Goal: Task Accomplishment & Management: Complete application form

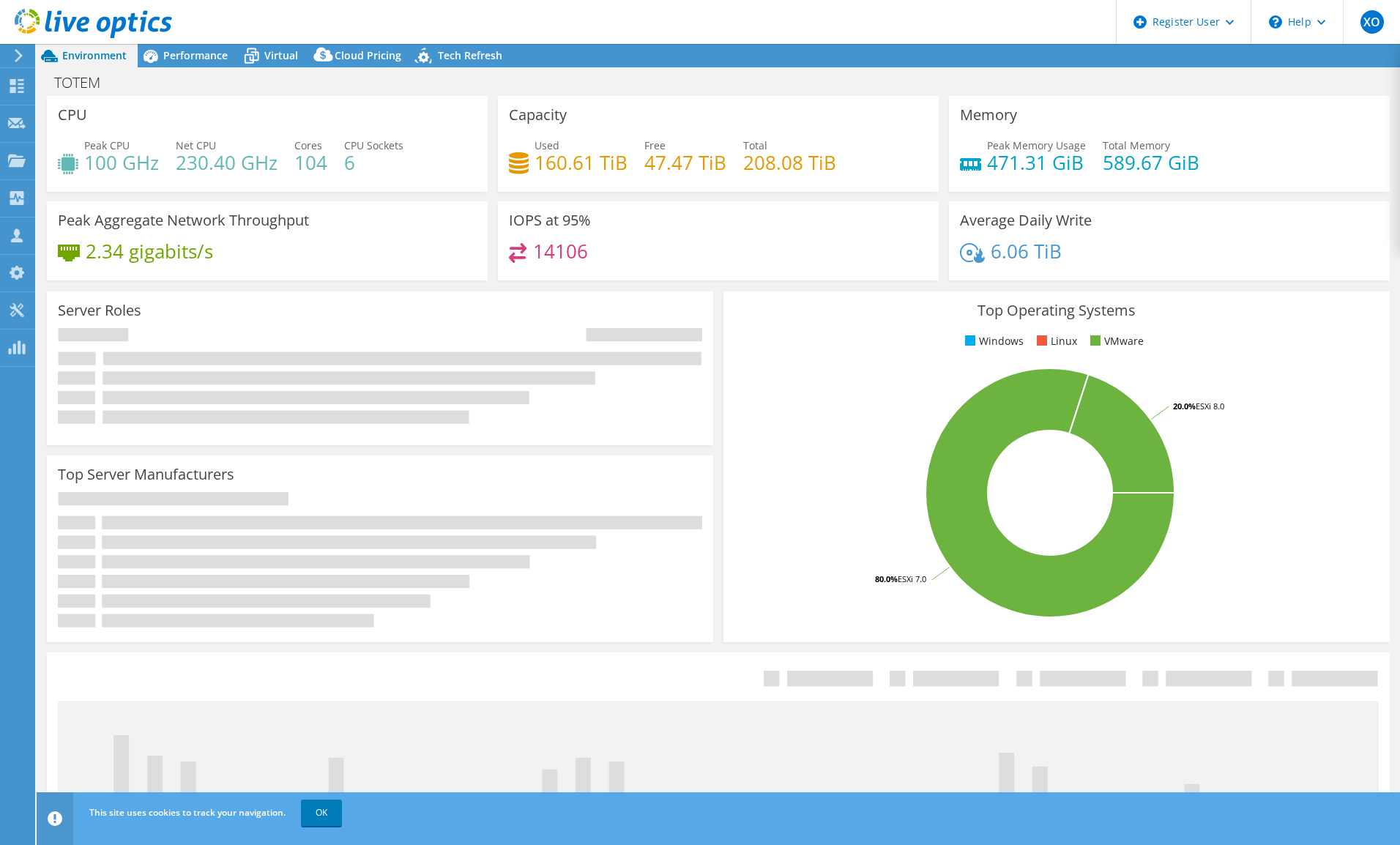
select select "USD"
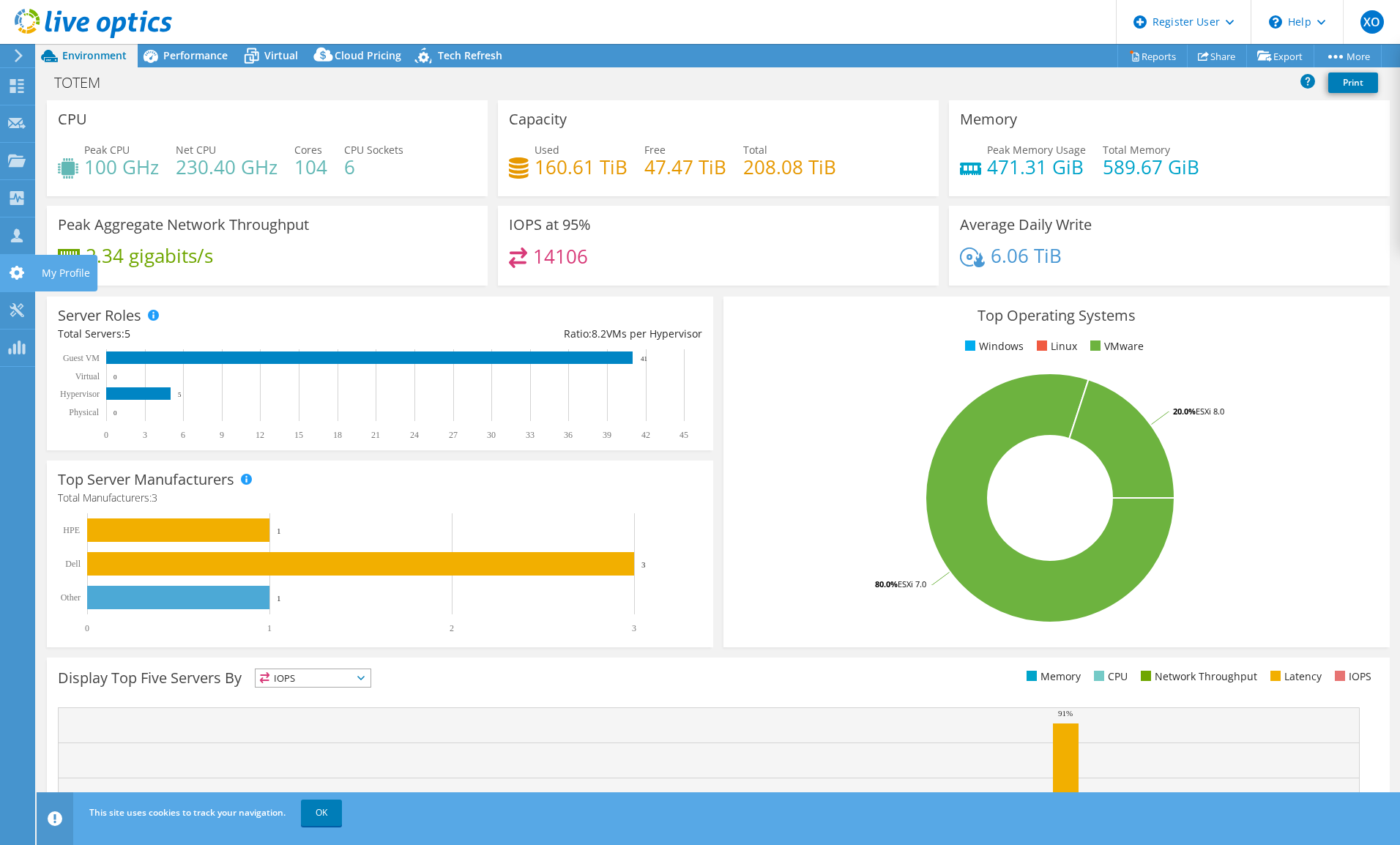
click at [10, 271] on use at bounding box center [17, 272] width 14 height 14
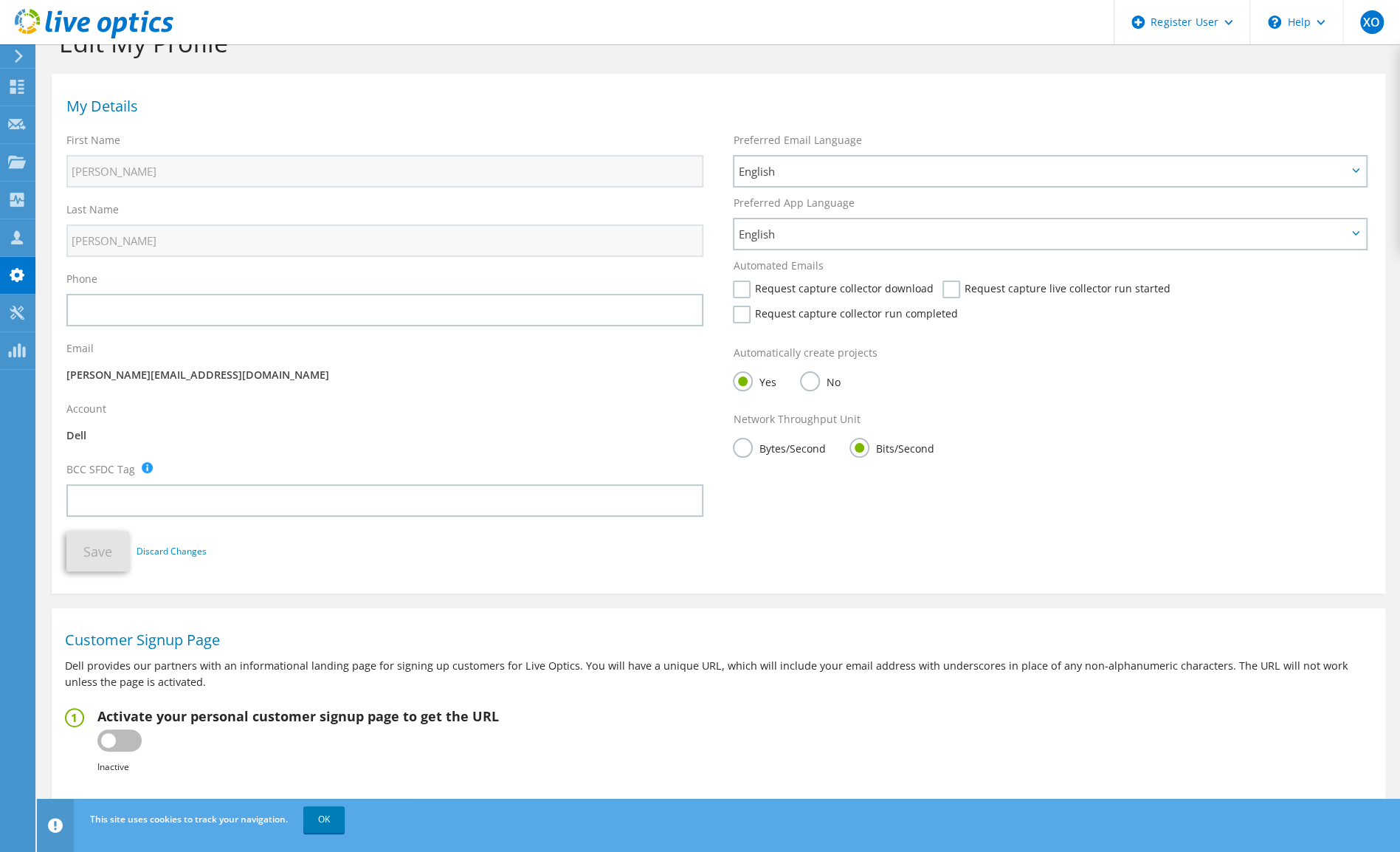
scroll to position [15, 0]
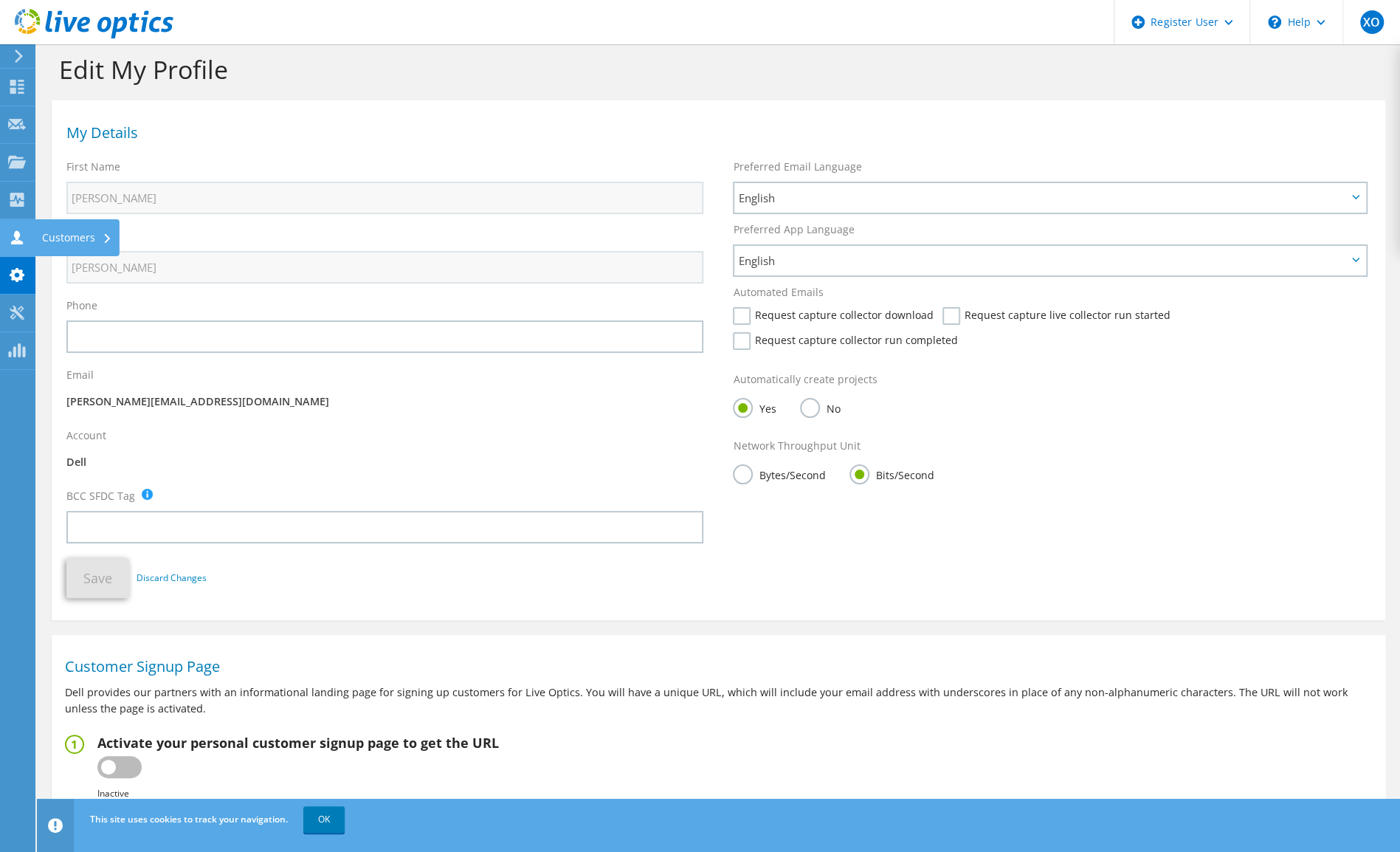
click at [54, 240] on div "Customers" at bounding box center [76, 237] width 84 height 37
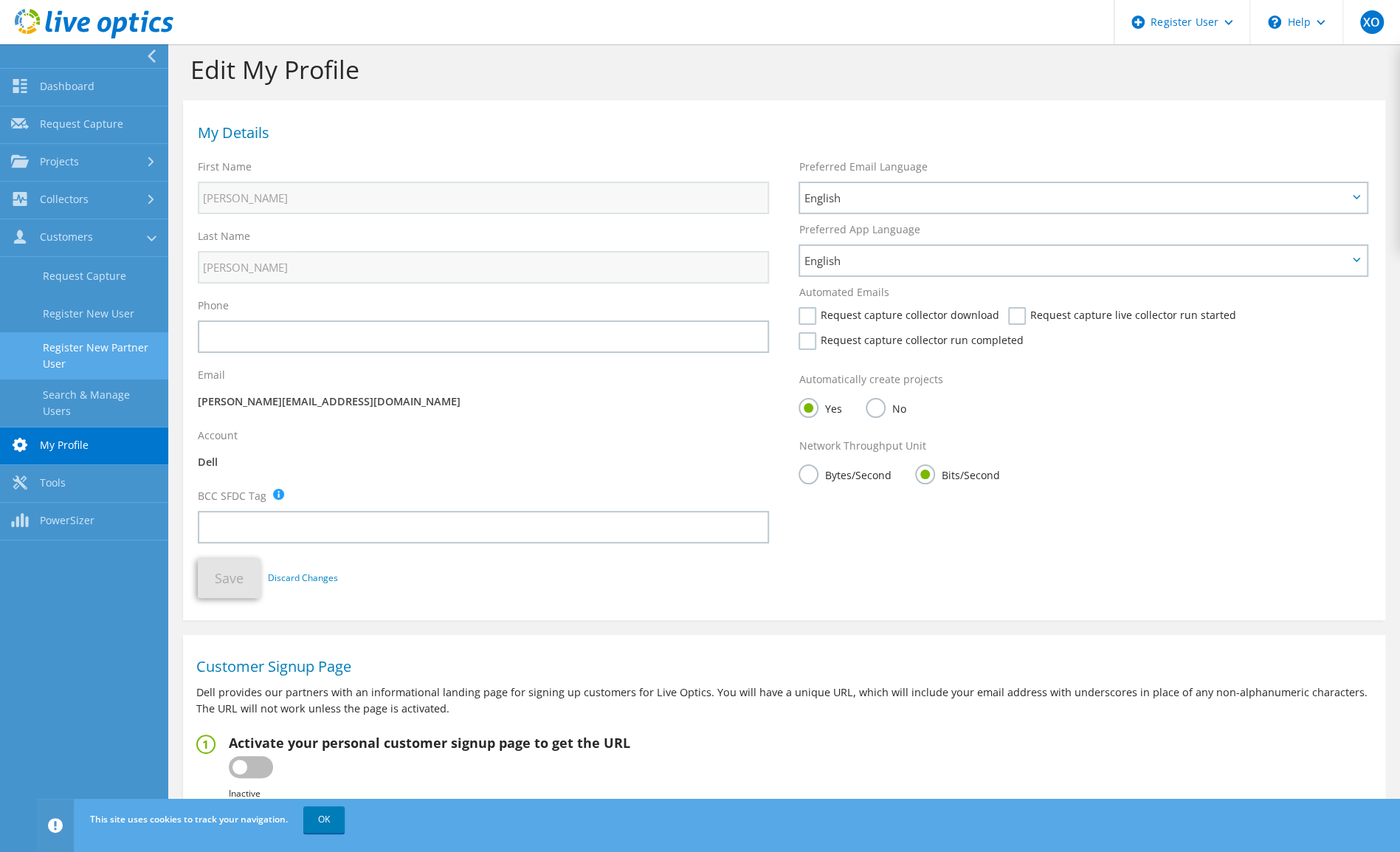
click at [116, 342] on link "Register New Partner User" at bounding box center [84, 356] width 168 height 47
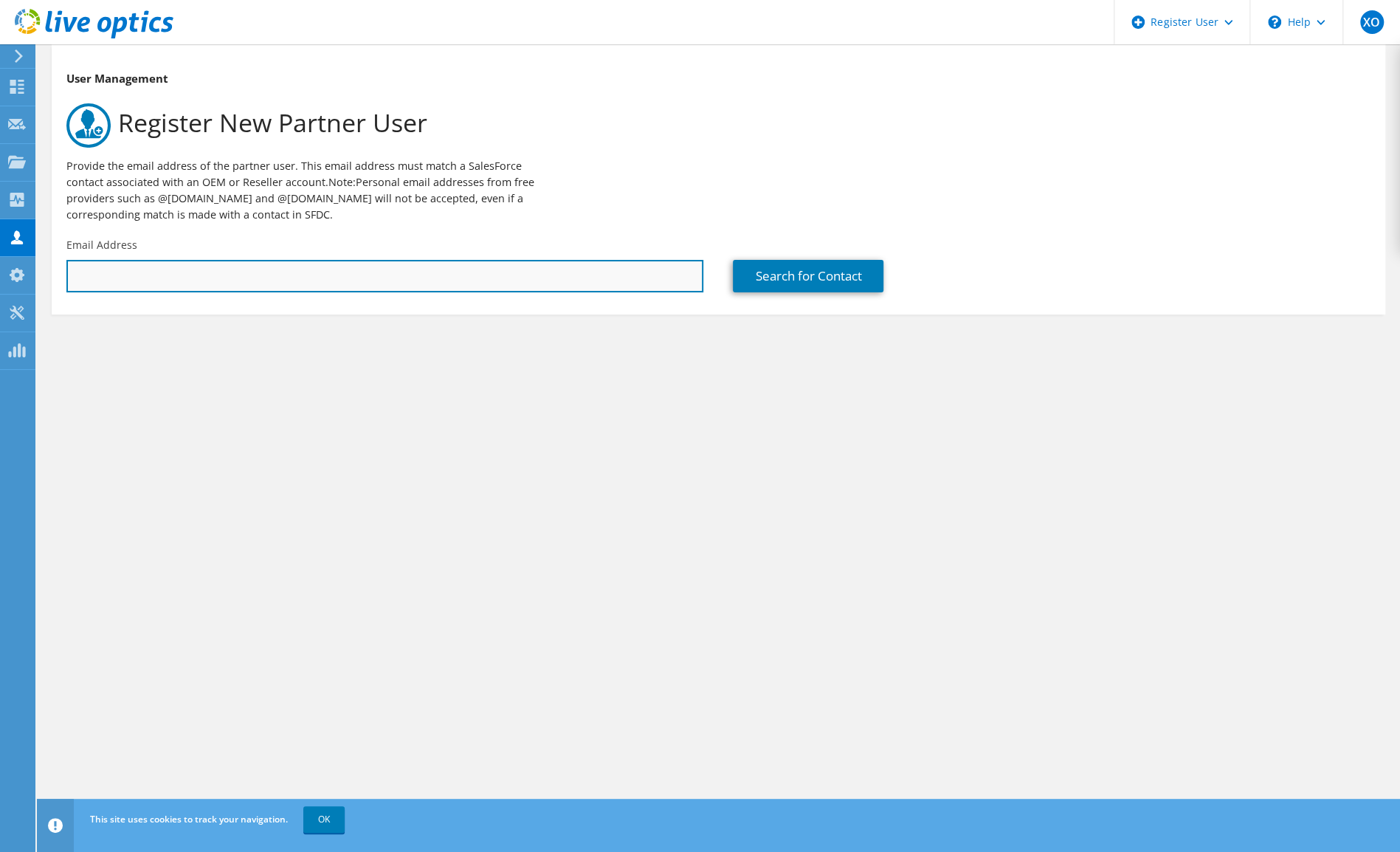
click at [373, 276] on input "text" at bounding box center [384, 276] width 636 height 33
click at [389, 279] on input "text" at bounding box center [384, 276] width 636 height 33
type input "emerson.arias@telalca.com"
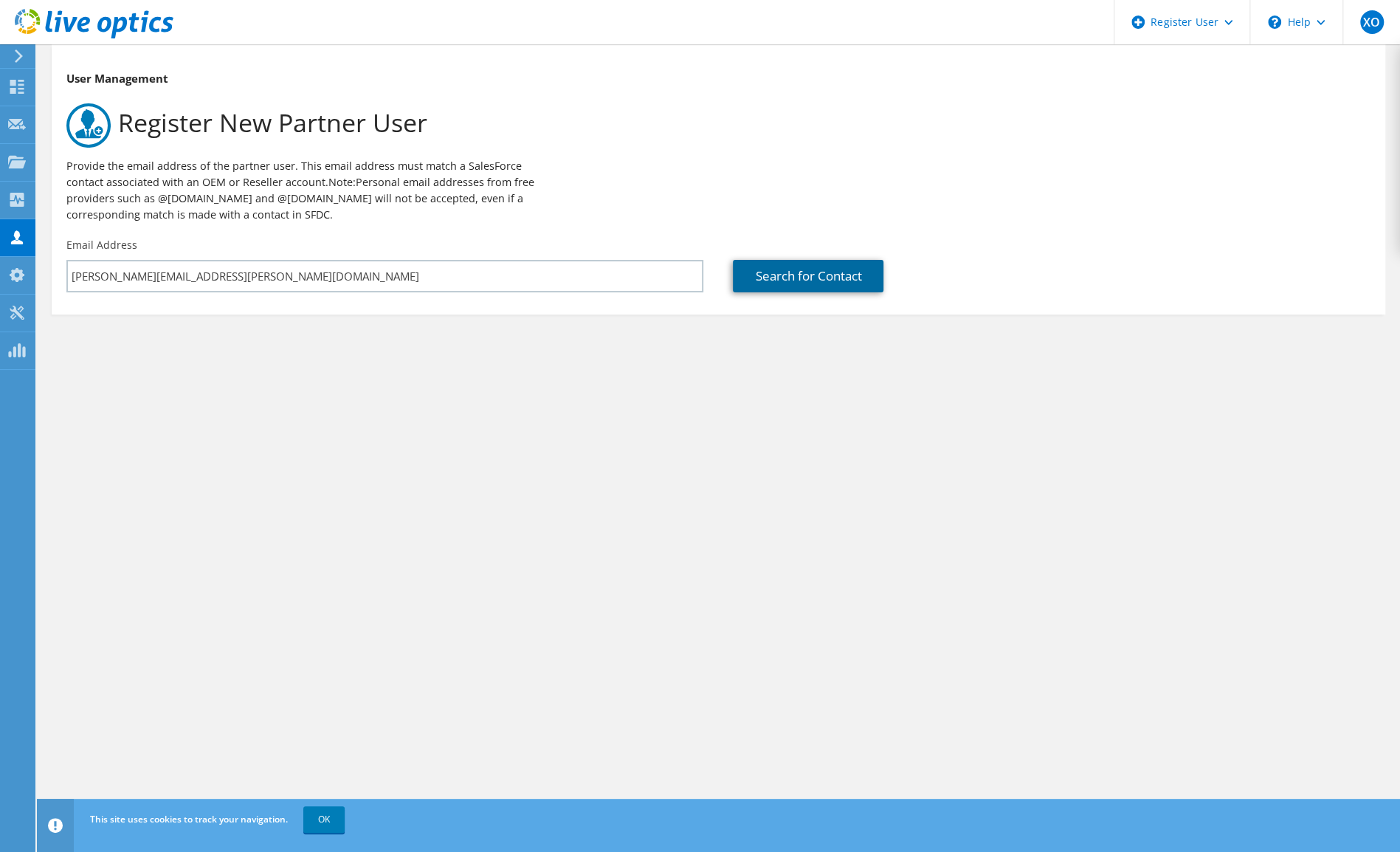
click at [847, 282] on link "Search for Contact" at bounding box center [808, 276] width 151 height 33
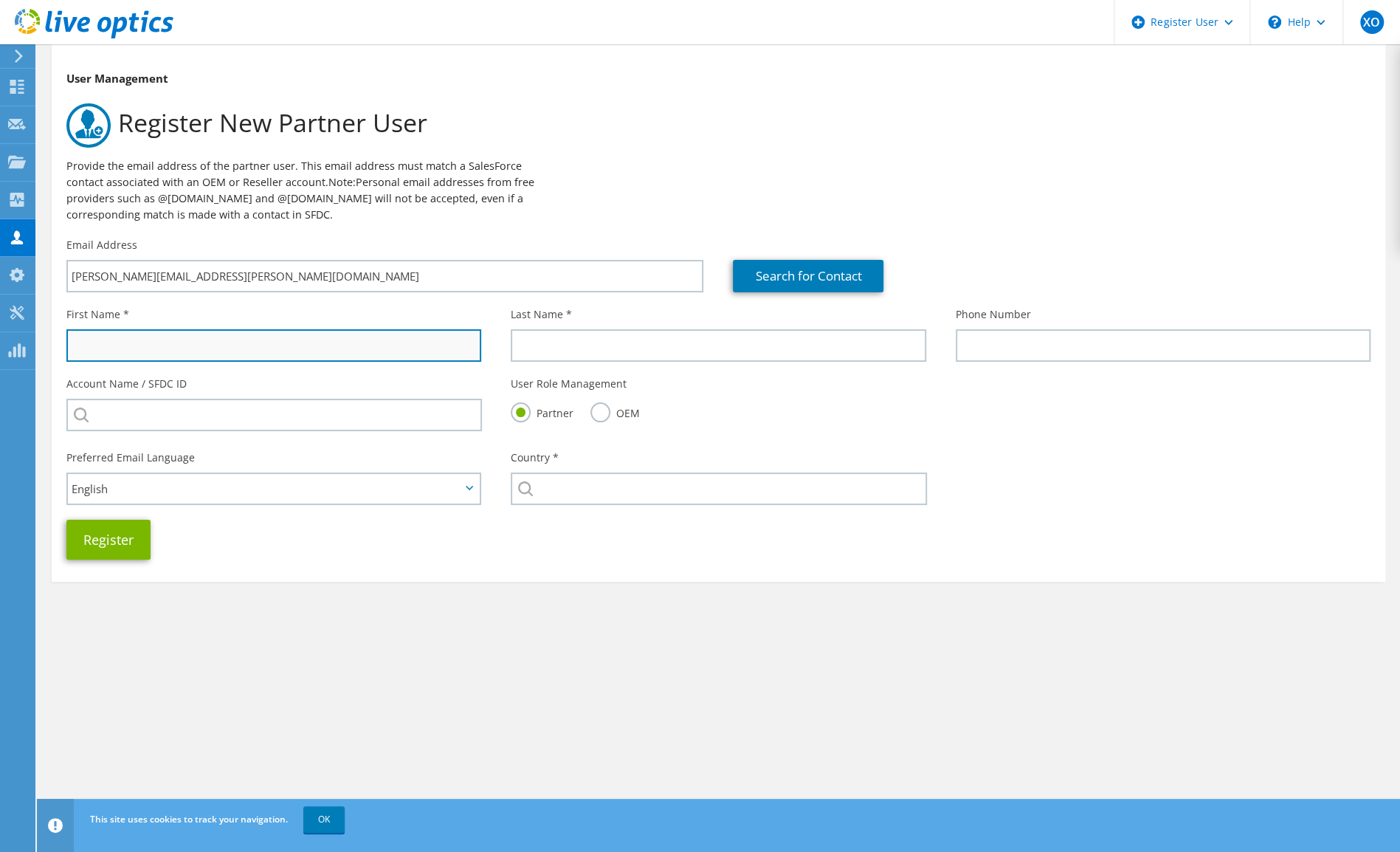
click at [294, 340] on input "text" at bounding box center [273, 346] width 415 height 33
type input "Emerson"
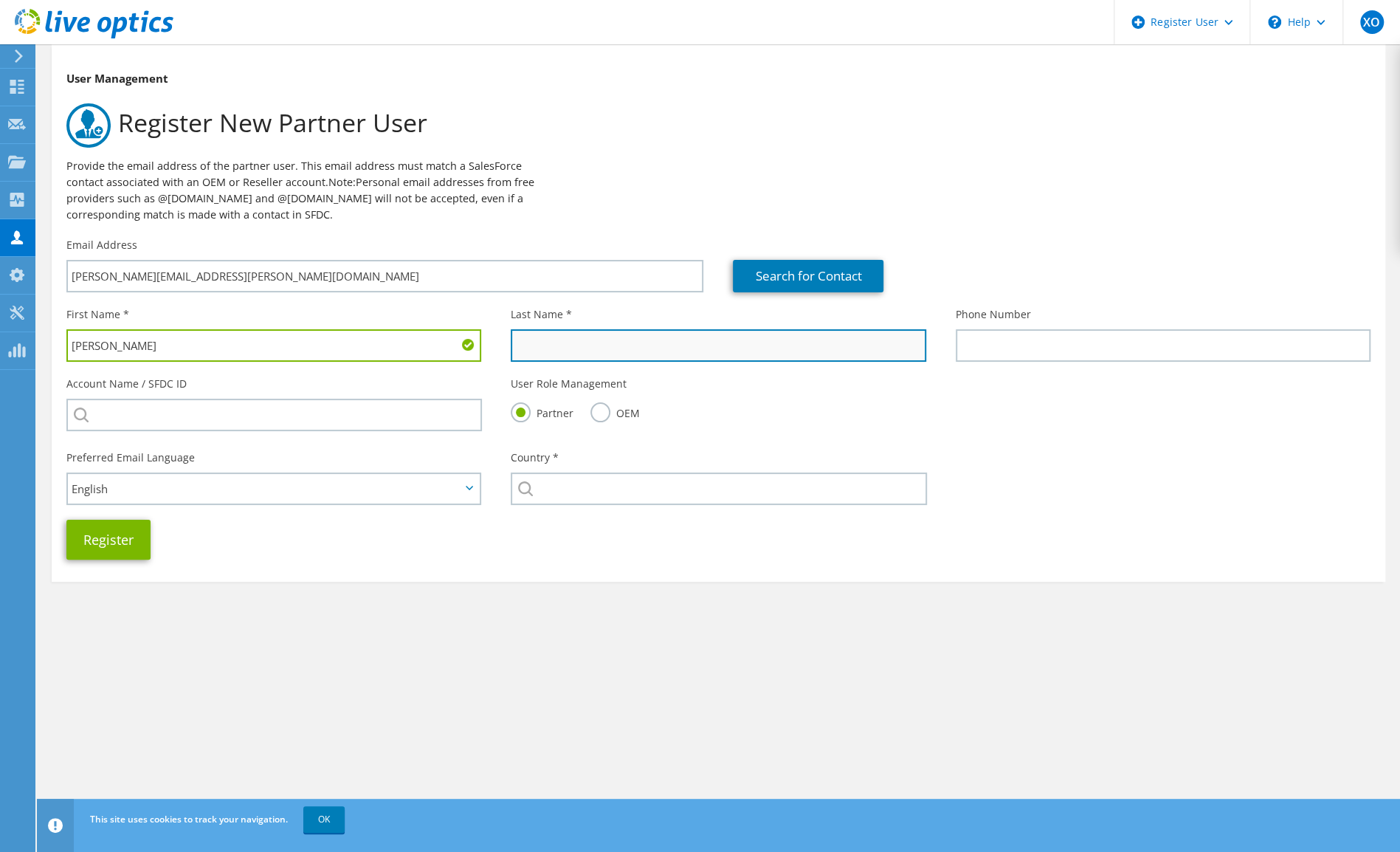
click at [664, 352] on input "text" at bounding box center [717, 346] width 415 height 33
type input "Arias"
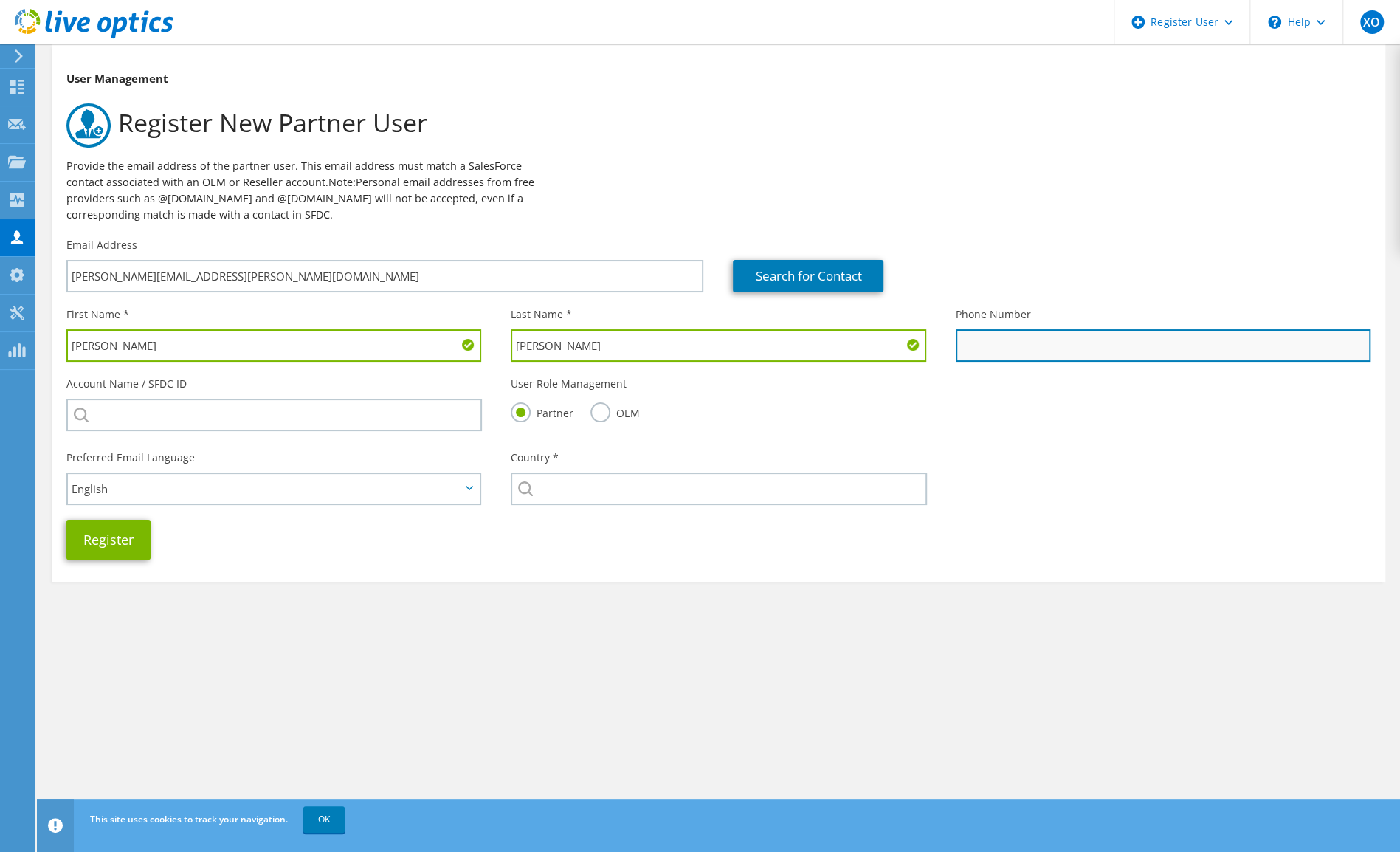
click at [989, 347] on input "text" at bounding box center [1163, 346] width 415 height 33
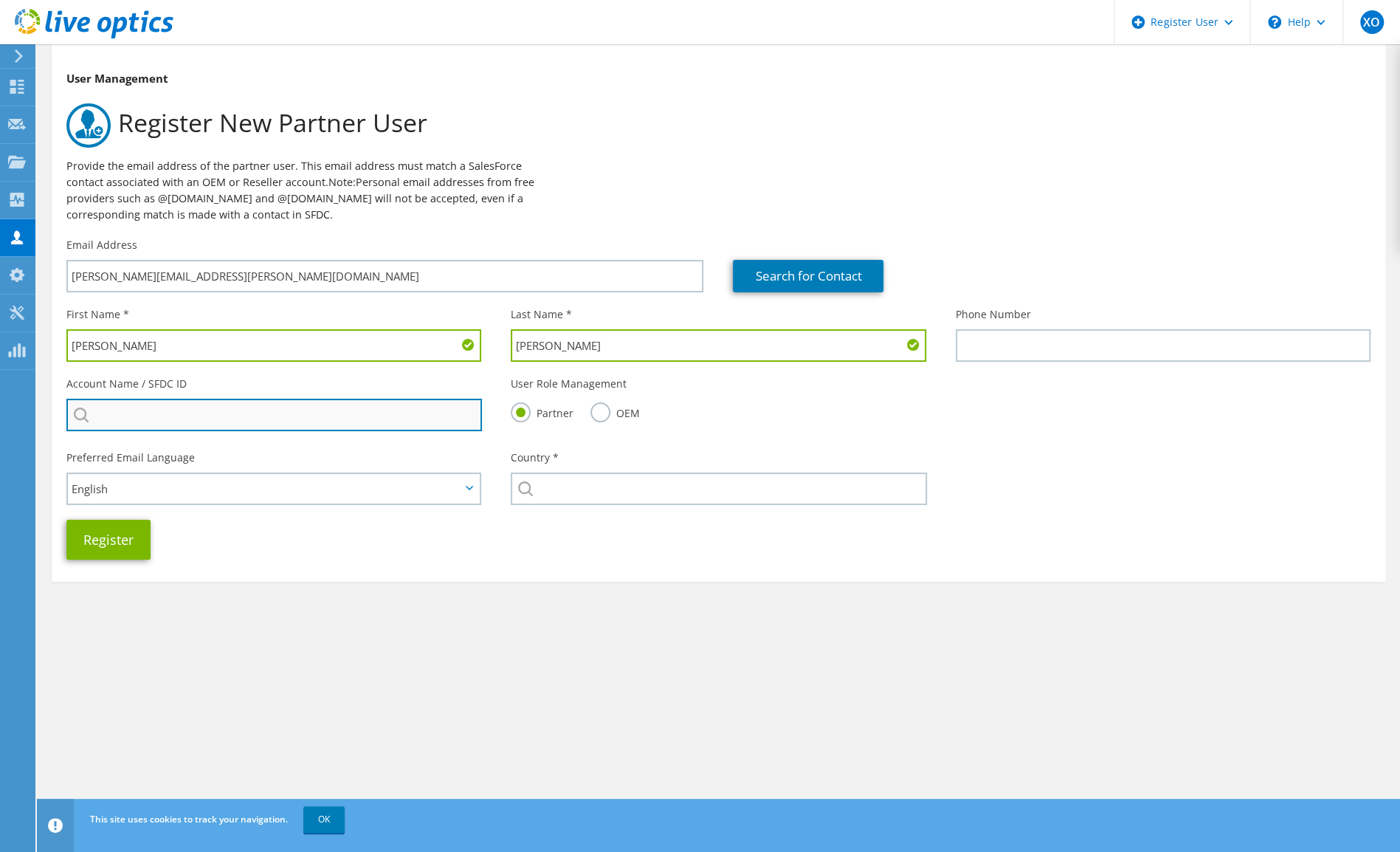
click at [89, 416] on input "search" at bounding box center [274, 415] width 416 height 33
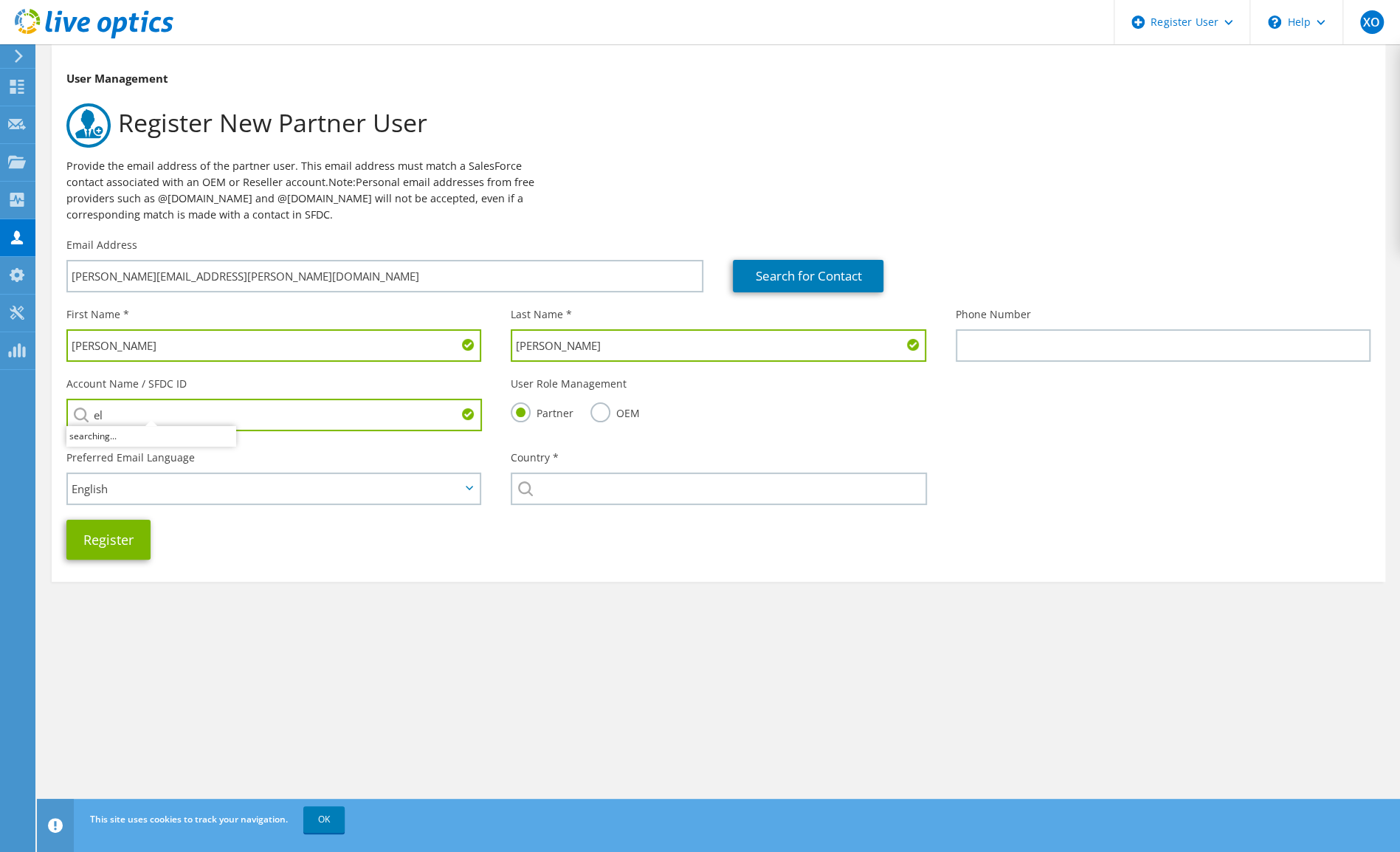
type input "e"
type input "t"
type input "3"
drag, startPoint x: 140, startPoint y: 409, endPoint x: 57, endPoint y: 409, distance: 83.0
click at [57, 409] on div "Account Name / SFDC ID tel TELCORDIA : 2643414902 TELECENTRAL SERVICE S.R.L. : …" at bounding box center [273, 403] width 444 height 69
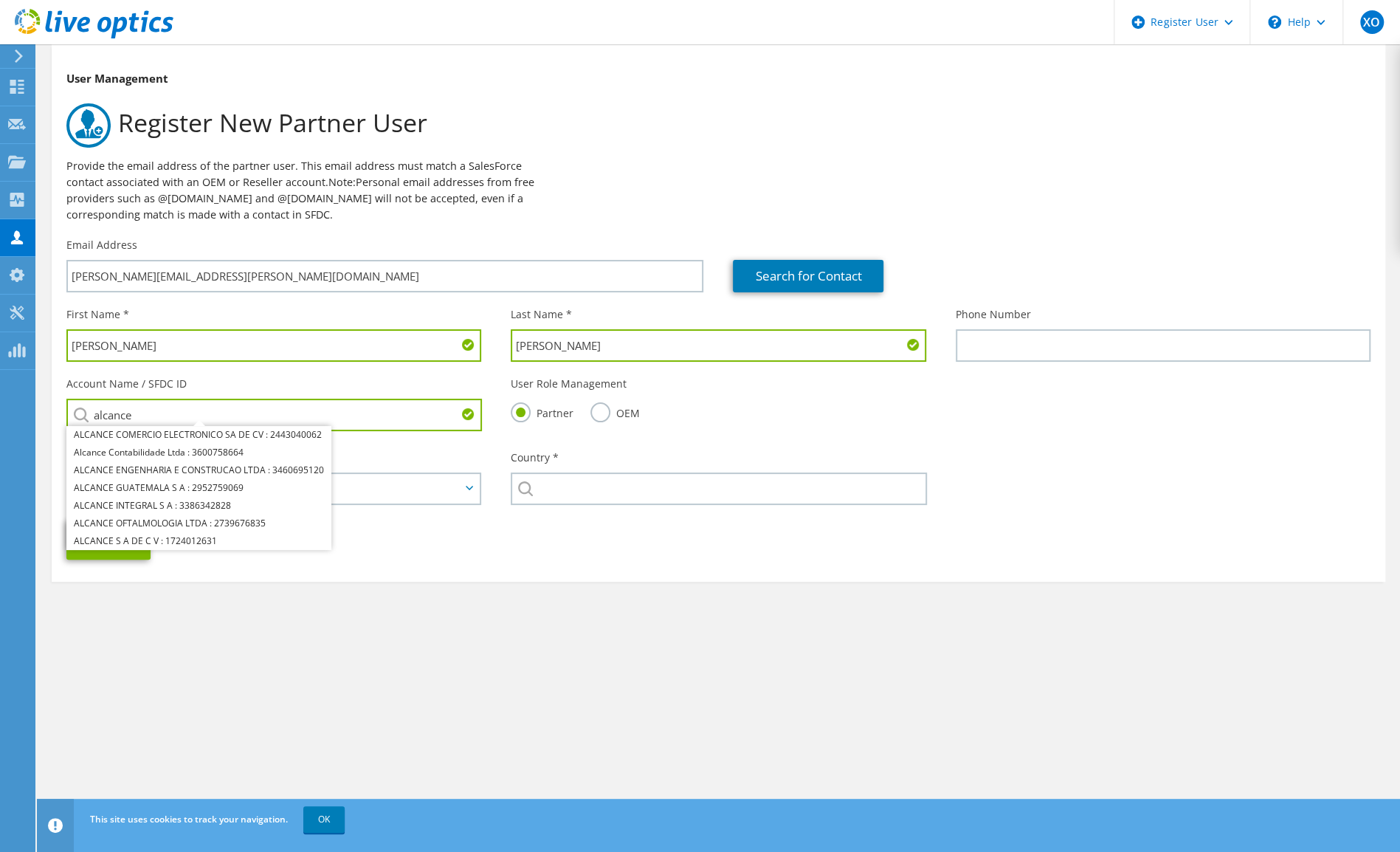
click at [96, 413] on input "alcance" at bounding box center [274, 415] width 416 height 33
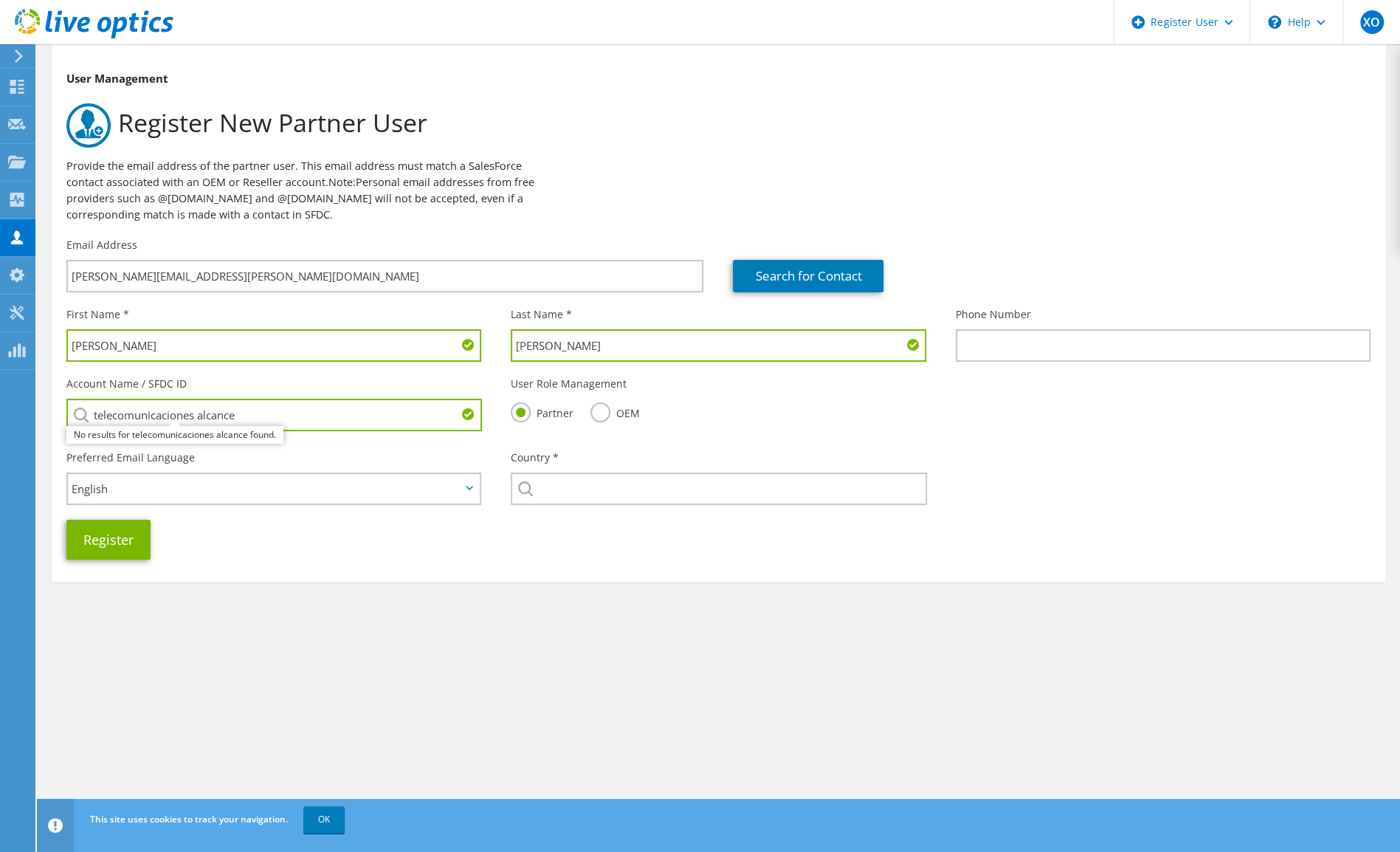
click at [338, 400] on input "telecomunicaciones alcance" at bounding box center [274, 415] width 416 height 33
click at [602, 74] on h3 "User Management" at bounding box center [718, 78] width 1304 height 16
click at [349, 411] on input "telecomunicaciones" at bounding box center [274, 415] width 416 height 33
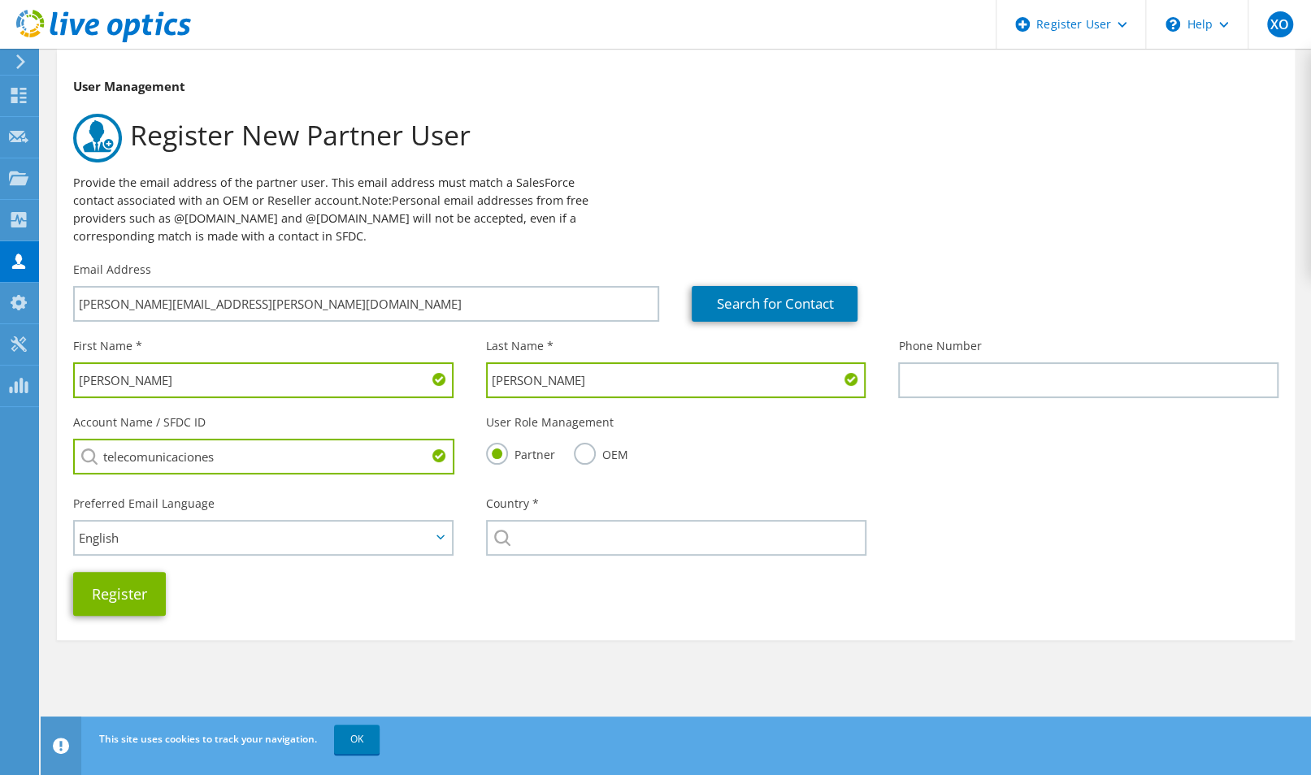
drag, startPoint x: 231, startPoint y: 458, endPoint x: 73, endPoint y: 463, distance: 157.8
click at [73, 463] on input "telecomunicaciones" at bounding box center [263, 457] width 381 height 36
paste input "3461634872"
click at [312, 476] on li "Telecomunicaciones A Su Alcance Telalca S.A. : 3461634872" at bounding box center [217, 479] width 289 height 20
type input "Telecomunicaciones A Su Alcance Telalca S.A. : 3461634872"
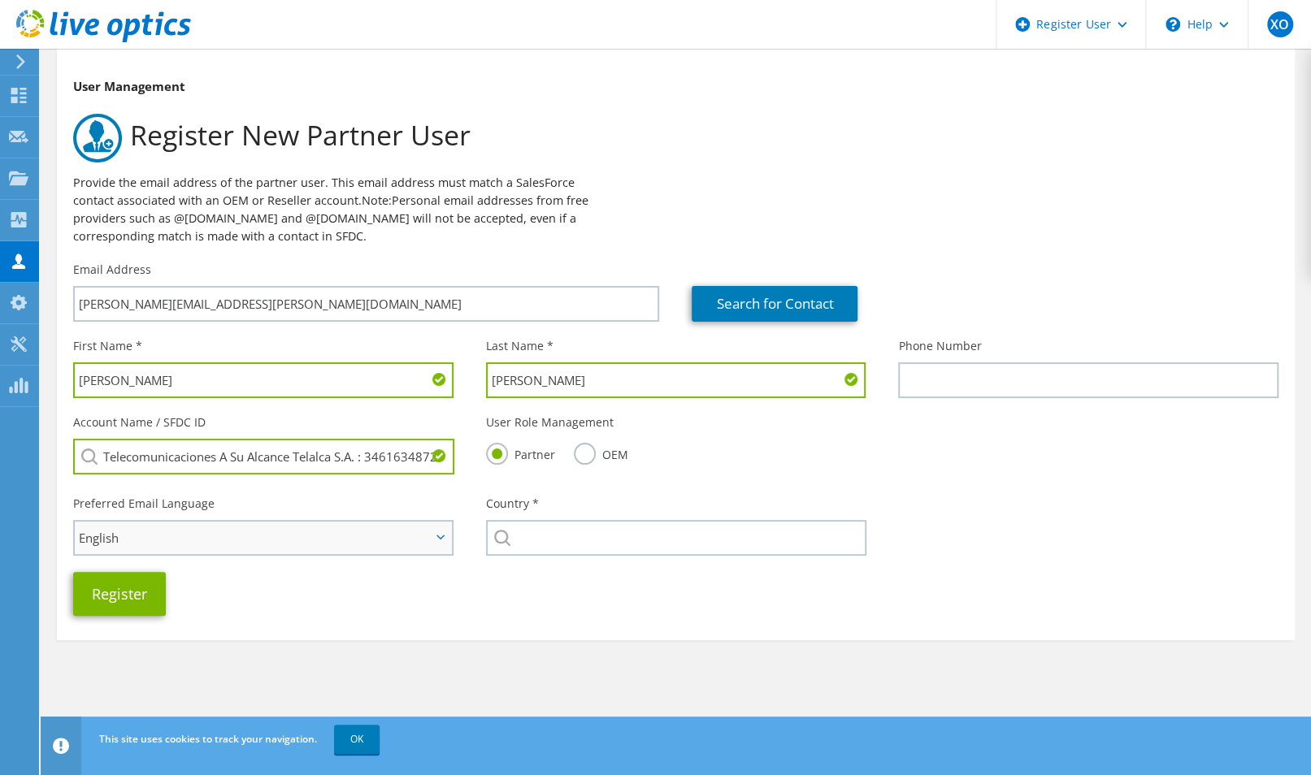
click at [442, 538] on icon at bounding box center [441, 537] width 8 height 5
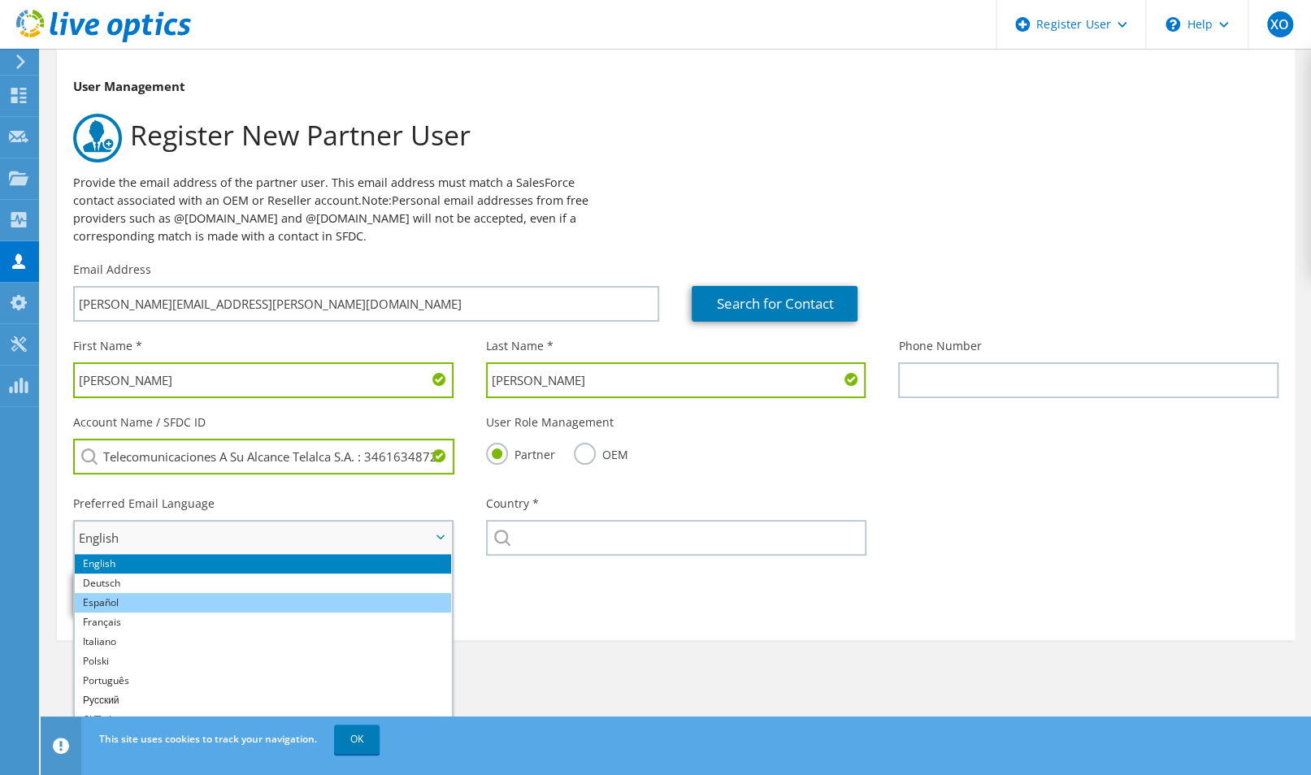
click at [200, 606] on li "Español" at bounding box center [263, 603] width 376 height 20
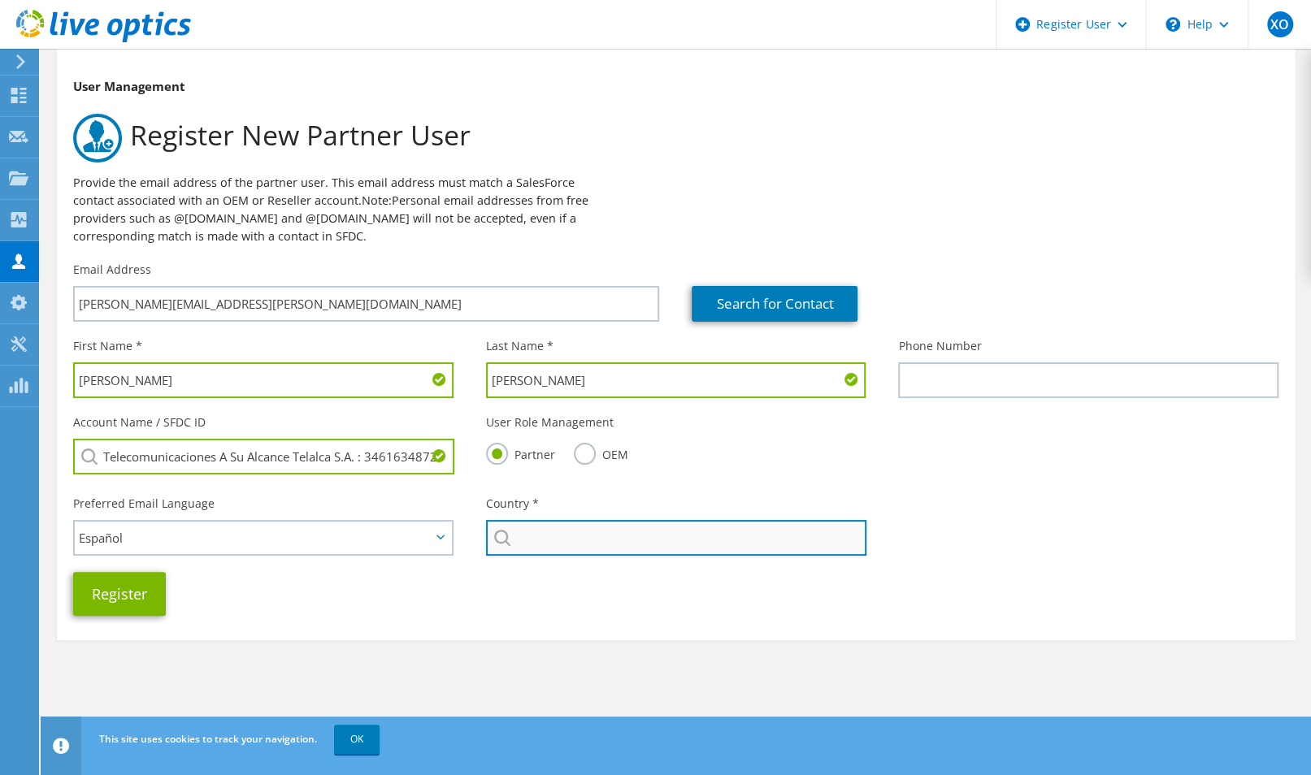
click at [554, 541] on input "text" at bounding box center [676, 538] width 381 height 36
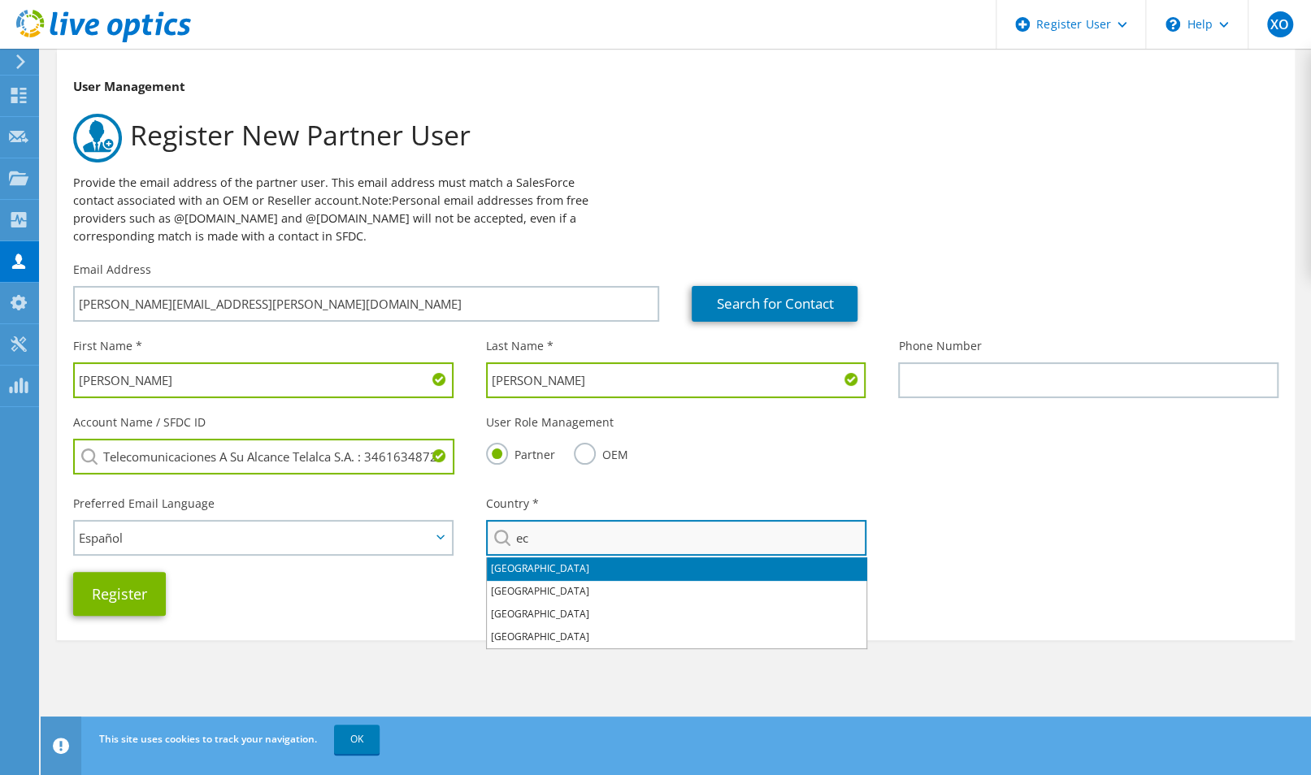
type input "Ecuador"
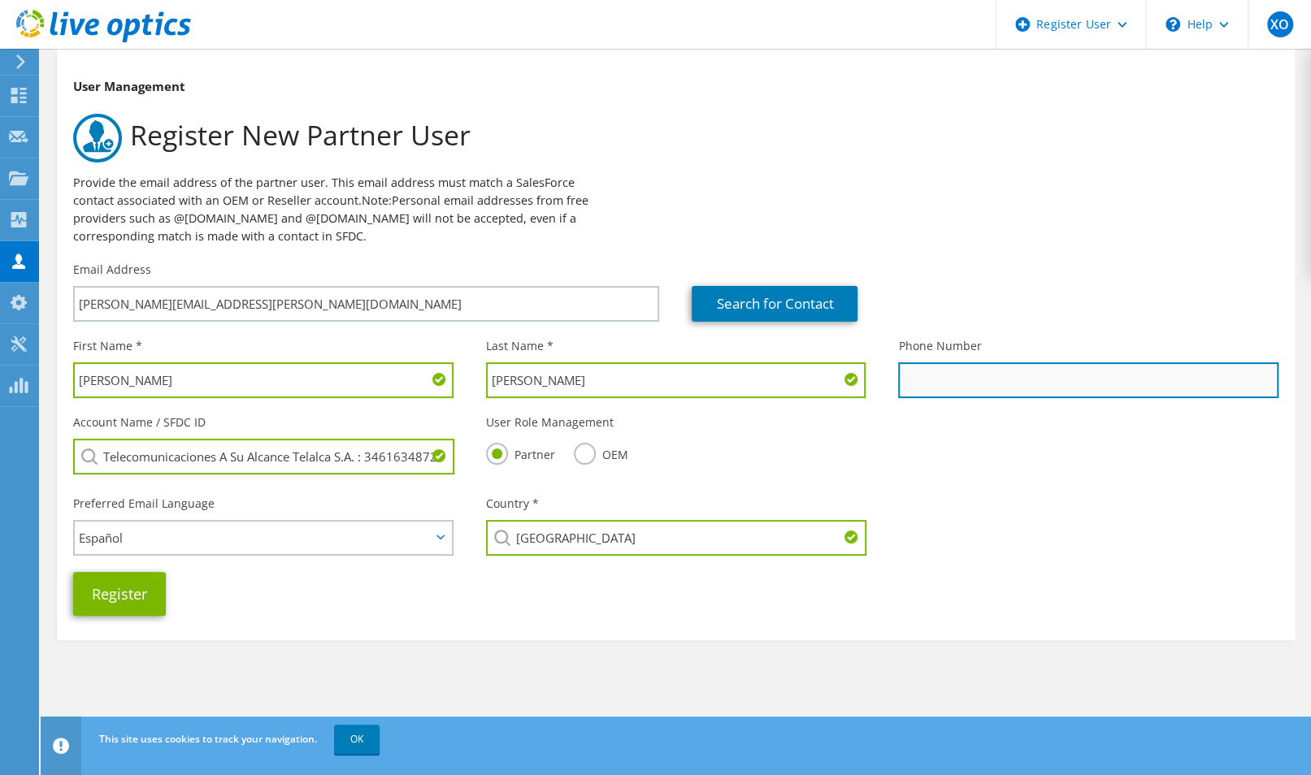
click at [960, 380] on input "text" at bounding box center [1088, 381] width 380 height 36
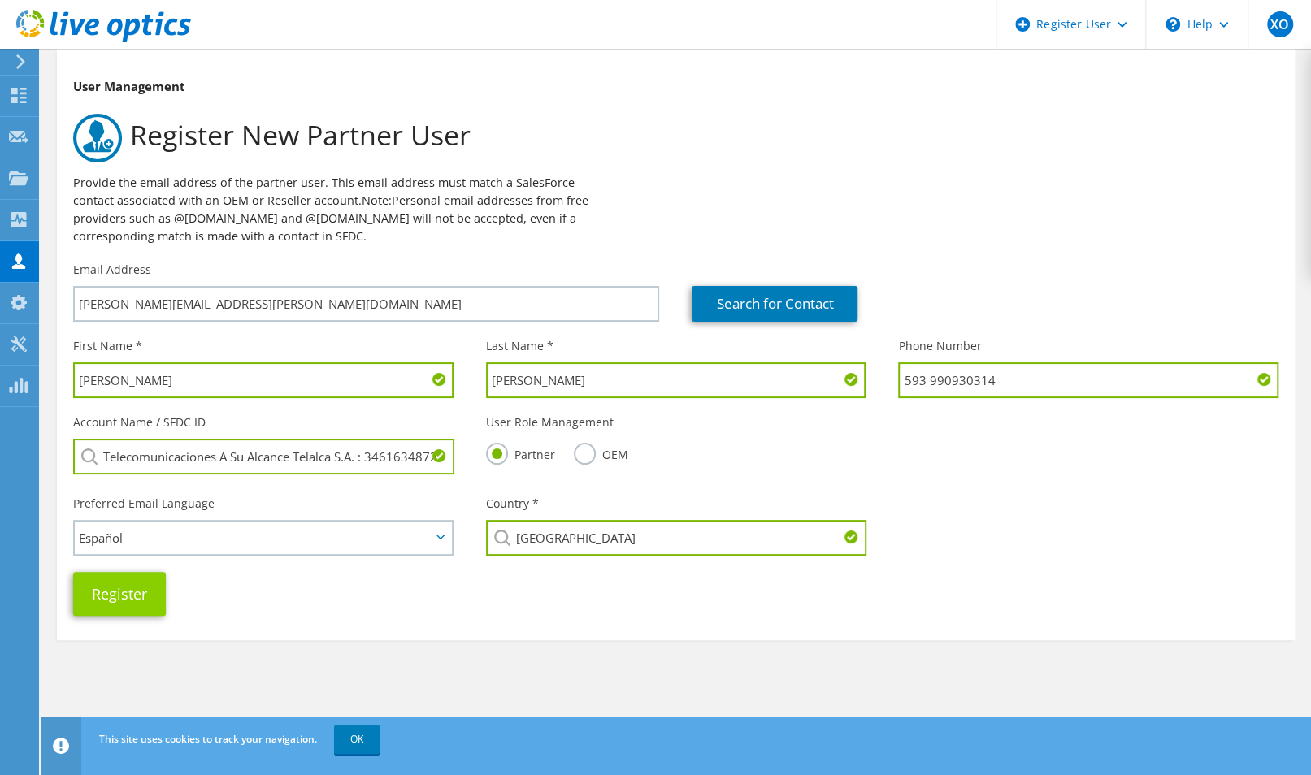
type input "593 990930314"
click at [144, 589] on button "Register" at bounding box center [119, 594] width 93 height 44
